Goal: Task Accomplishment & Management: Use online tool/utility

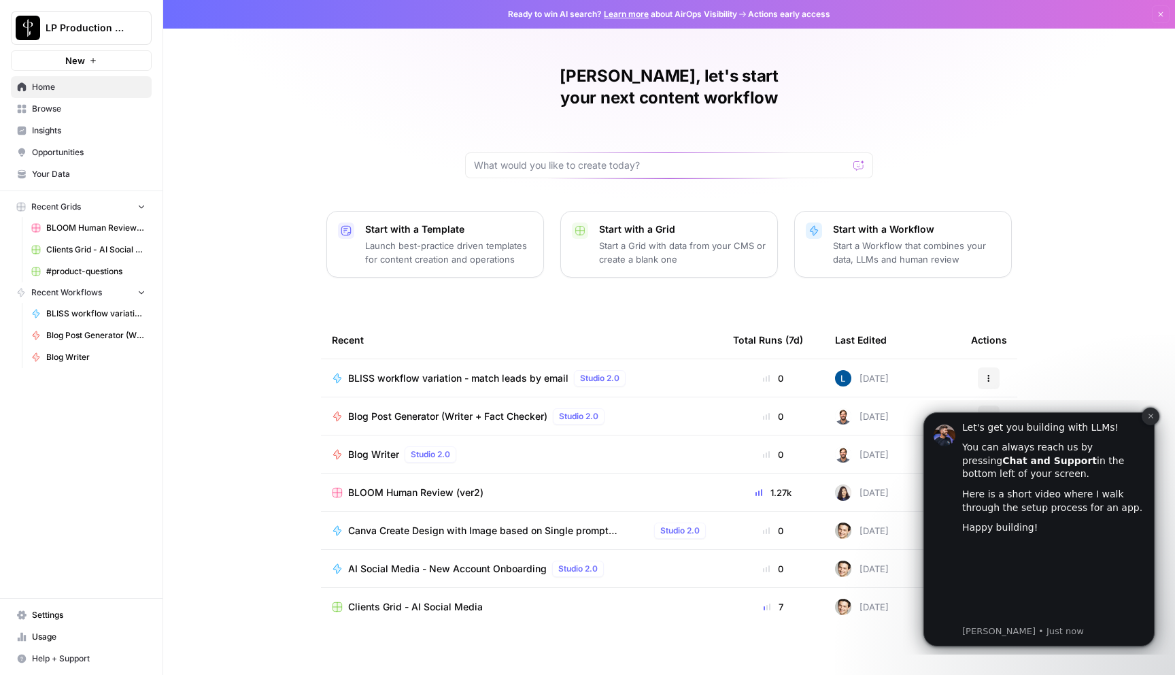
click at [1151, 415] on icon "Dismiss notification" at bounding box center [1150, 416] width 5 height 5
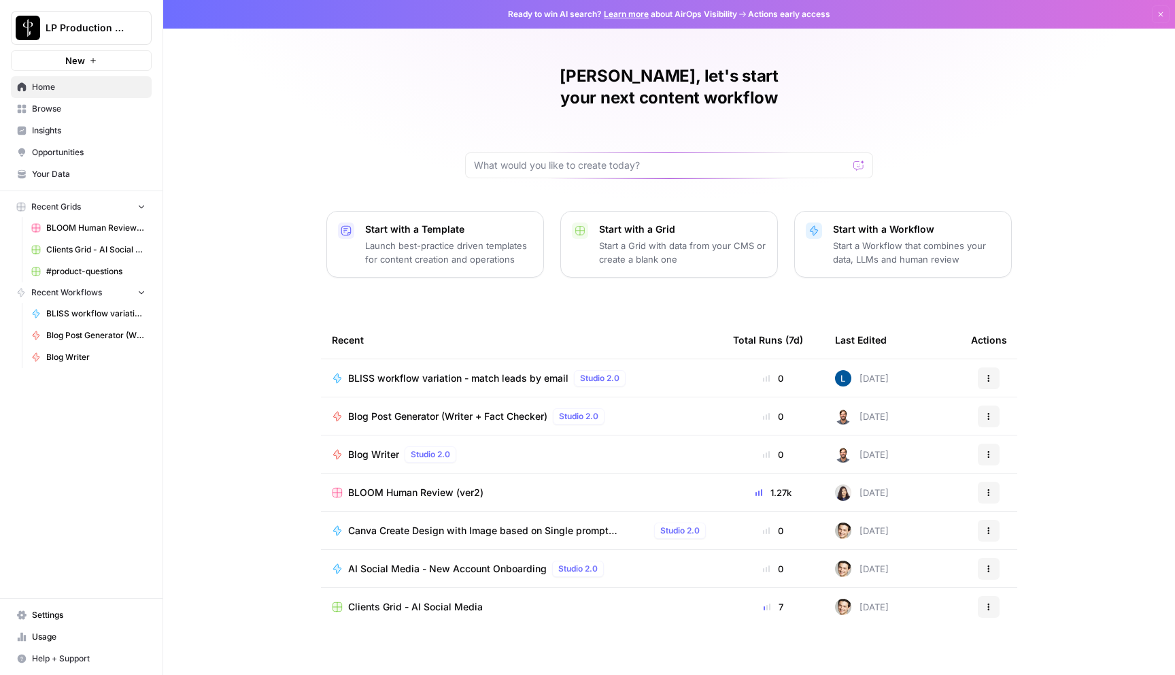
click at [86, 62] on button "New" at bounding box center [81, 60] width 141 height 20
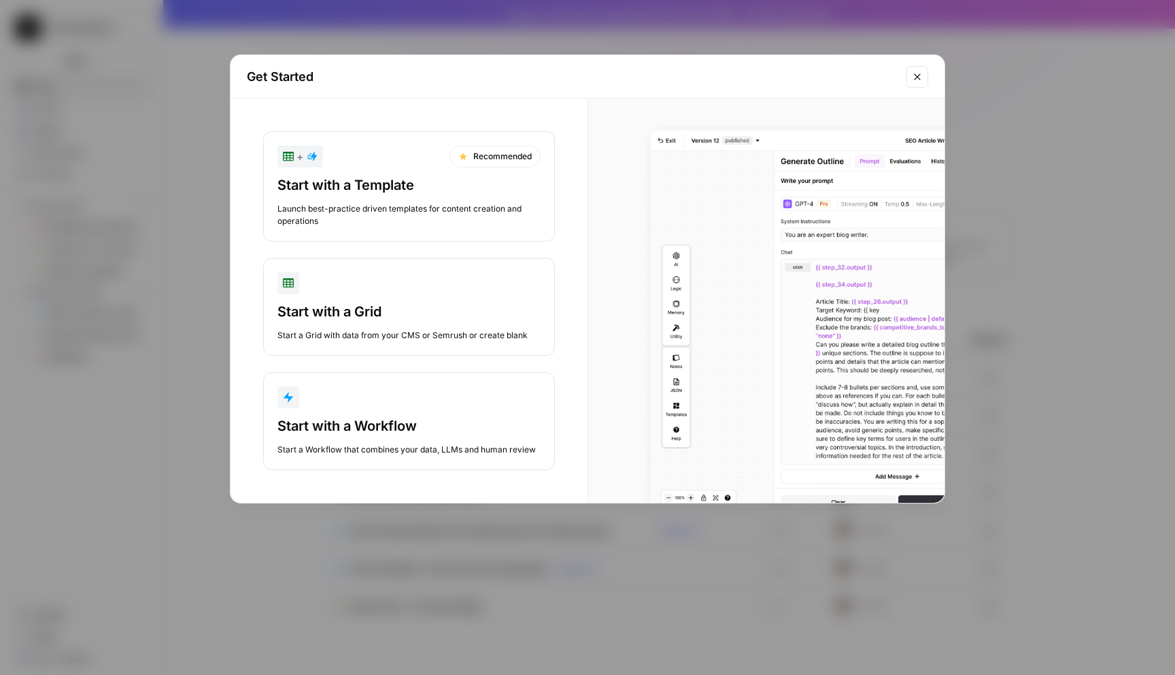
click at [469, 417] on div "Start with a Workflow" at bounding box center [409, 425] width 263 height 19
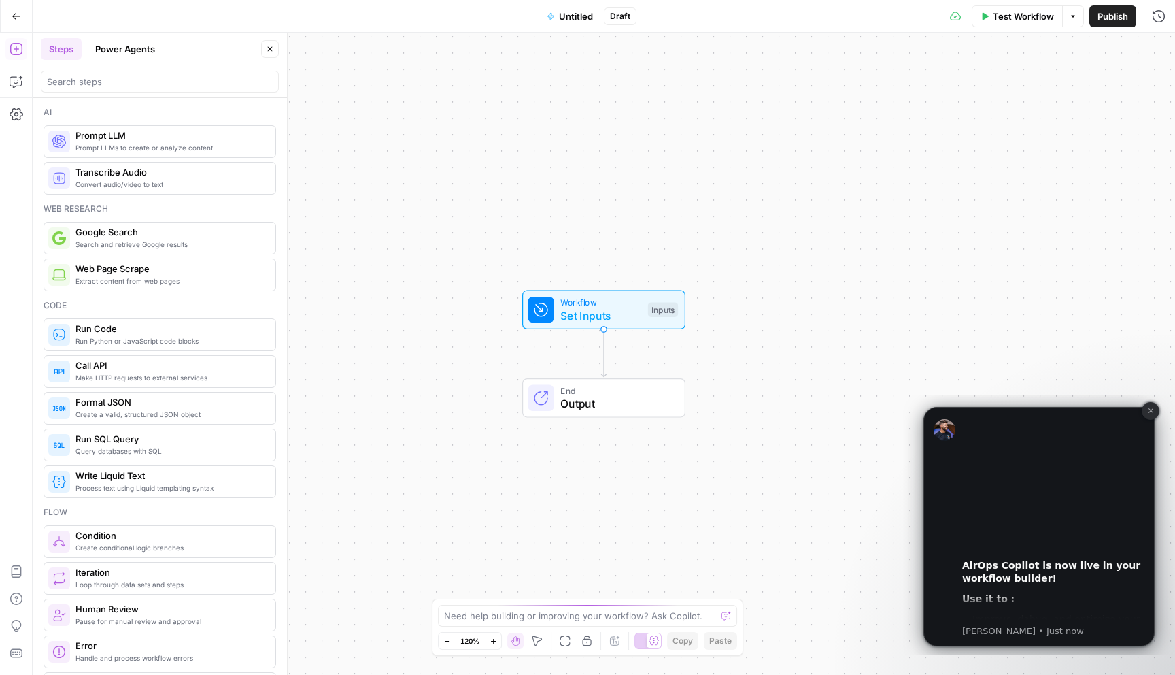
click at [1149, 410] on icon "Dismiss notification" at bounding box center [1150, 410] width 7 height 7
